Goal: Information Seeking & Learning: Learn about a topic

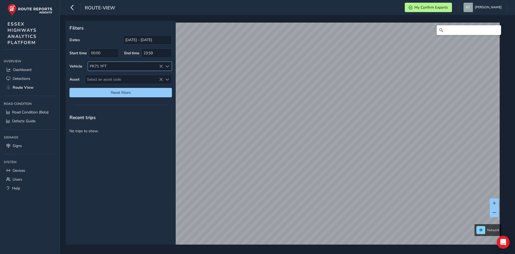
click at [160, 66] on icon at bounding box center [161, 66] width 4 height 4
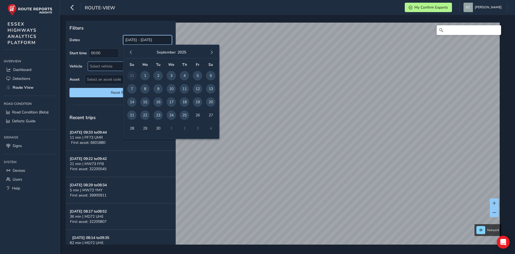
click at [144, 41] on input "[DATE] - [DATE]" at bounding box center [147, 39] width 49 height 9
click at [130, 54] on button "button" at bounding box center [131, 53] width 8 height 8
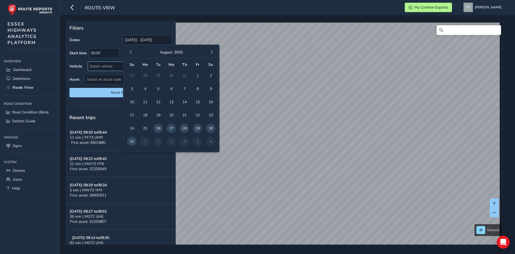
click at [130, 54] on button "button" at bounding box center [131, 53] width 8 height 8
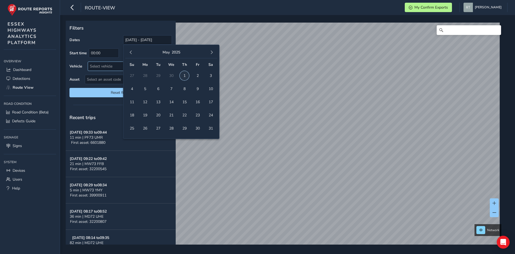
click at [184, 76] on span "1" at bounding box center [184, 75] width 9 height 9
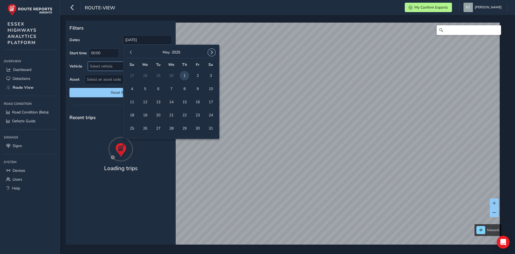
click at [212, 53] on span "button" at bounding box center [212, 52] width 4 height 4
click at [186, 114] on span "25" at bounding box center [184, 114] width 9 height 9
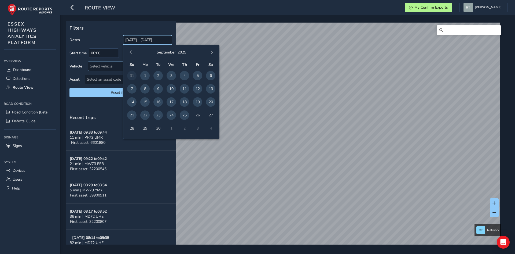
click at [155, 40] on input "[DATE] - [DATE]" at bounding box center [147, 39] width 49 height 9
click at [132, 52] on span "button" at bounding box center [131, 52] width 4 height 4
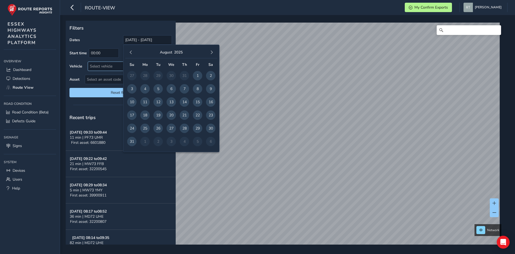
click at [132, 52] on span "button" at bounding box center [131, 52] width 4 height 4
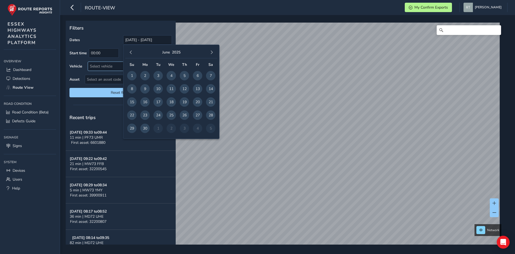
click at [132, 52] on span "button" at bounding box center [131, 52] width 4 height 4
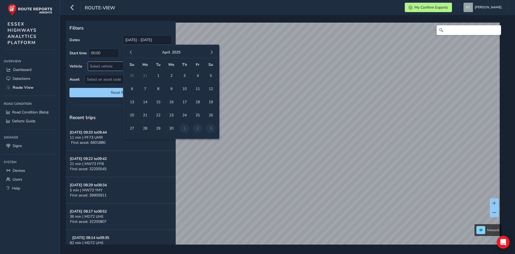
click at [132, 52] on span "button" at bounding box center [131, 52] width 4 height 4
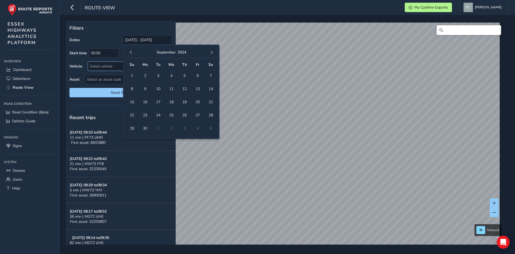
click at [132, 52] on span "button" at bounding box center [131, 52] width 4 height 4
click at [146, 75] on span "1" at bounding box center [144, 75] width 9 height 9
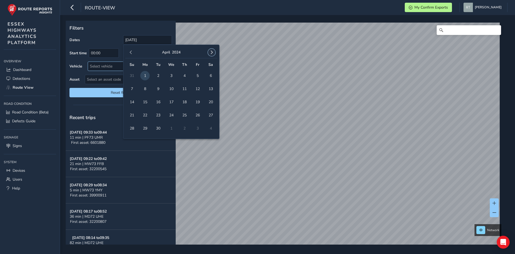
click at [213, 52] on span "button" at bounding box center [212, 52] width 4 height 4
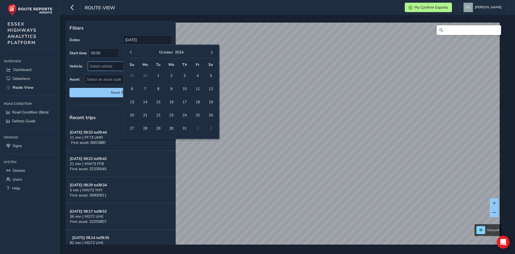
click at [213, 52] on span "button" at bounding box center [212, 52] width 4 height 4
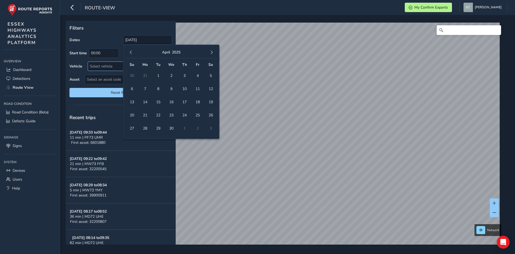
click at [213, 52] on span "button" at bounding box center [212, 52] width 4 height 4
click at [210, 55] on button "button" at bounding box center [212, 53] width 8 height 8
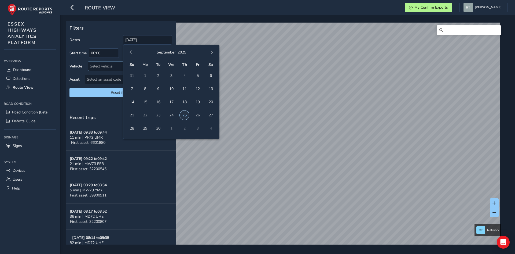
click at [183, 114] on span "25" at bounding box center [184, 114] width 9 height 9
type input "[DATE] - [DATE]"
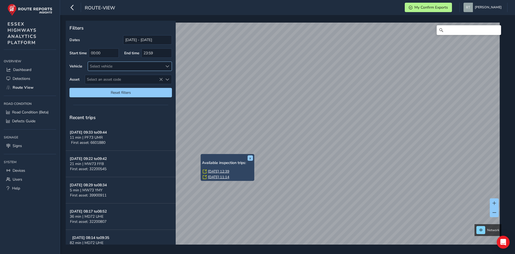
click at [228, 171] on link "[DATE] 12:39" at bounding box center [218, 171] width 21 height 5
